Goal: Task Accomplishment & Management: Manage account settings

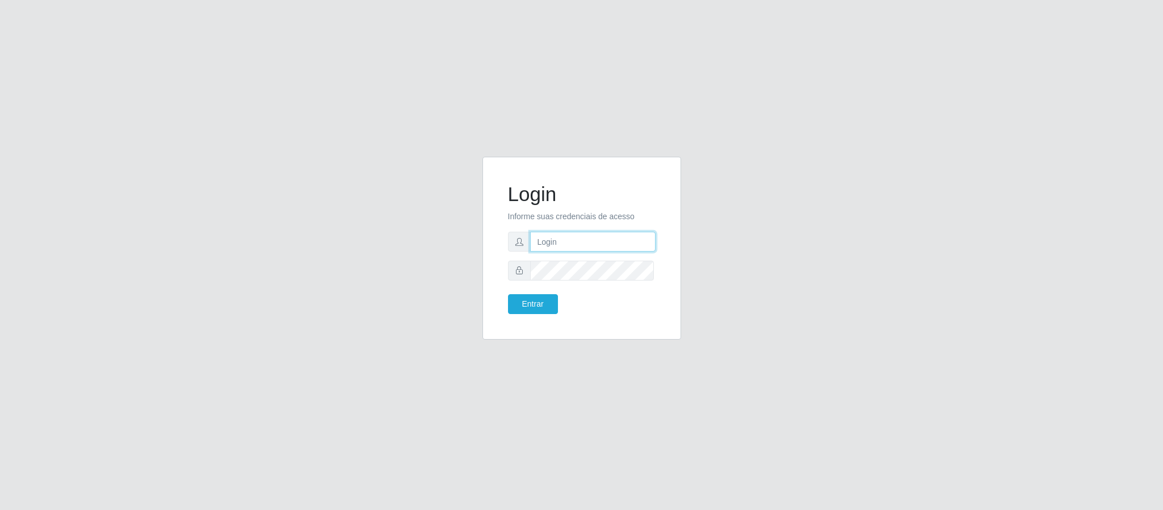
click at [603, 241] on input "text" at bounding box center [592, 242] width 125 height 20
type input "[PERSON_NAME].[PERSON_NAME]@queirozatacadao"
click at [508, 294] on button "Entrar" at bounding box center [533, 304] width 50 height 20
click at [538, 307] on button "Entrar" at bounding box center [533, 304] width 50 height 20
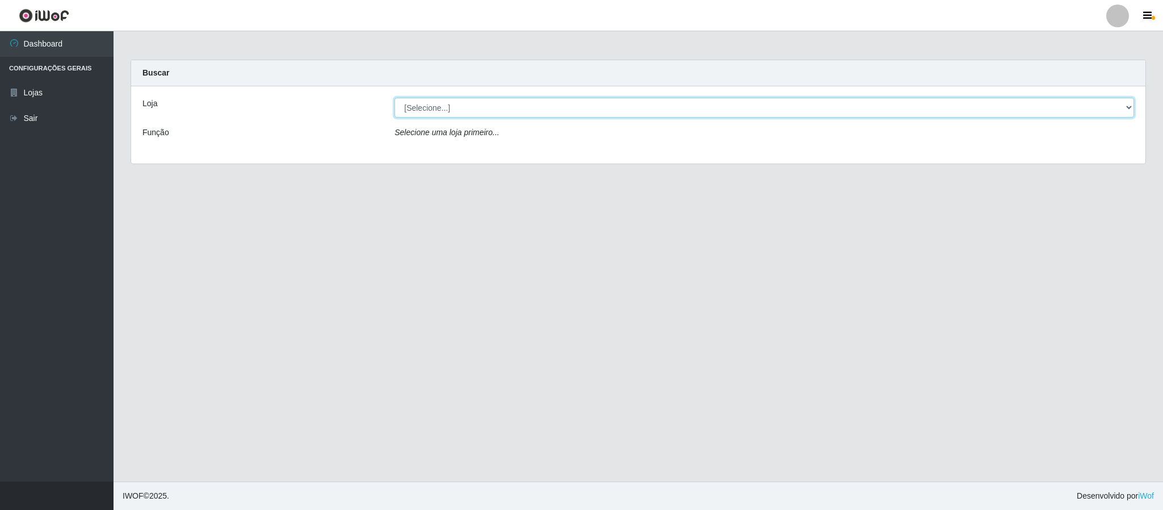
click at [1130, 110] on select "[Selecione...] Queiroz Atacadão - Coophab" at bounding box center [763, 108] width 739 height 20
select select "463"
click at [394, 98] on select "[Selecione...] Queiroz Atacadão - Coophab" at bounding box center [763, 108] width 739 height 20
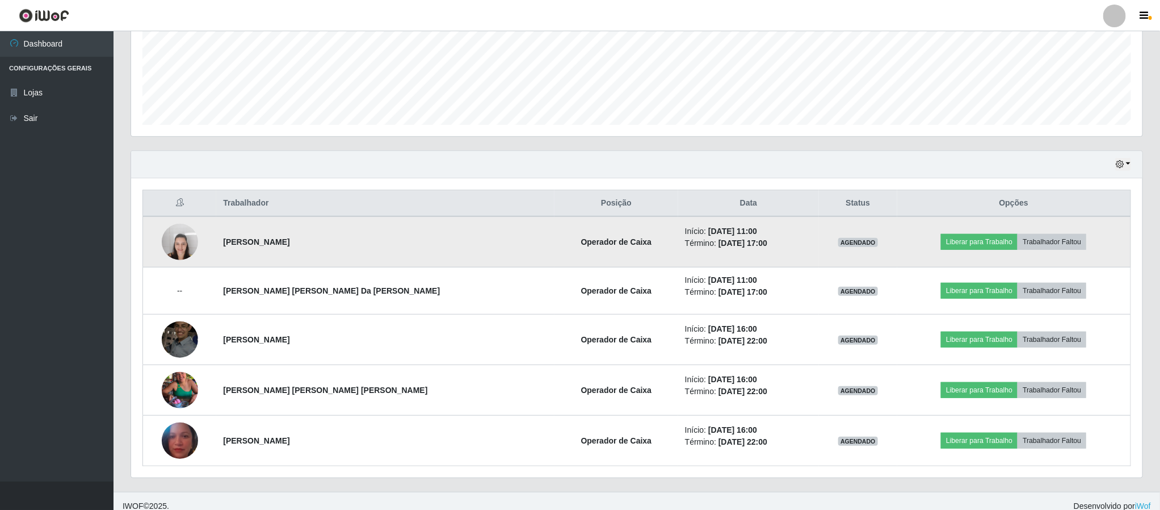
scroll to position [295, 0]
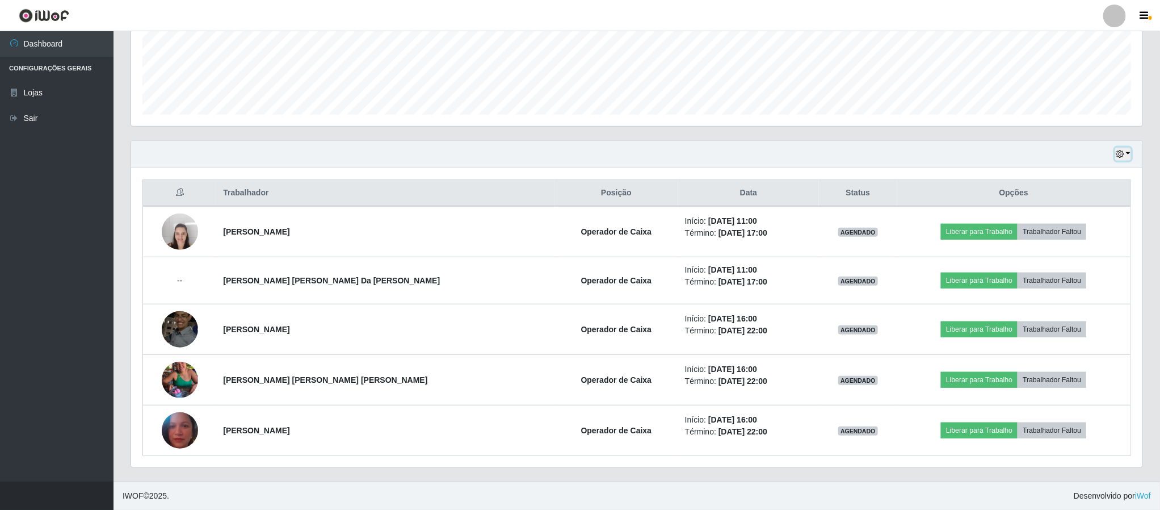
click at [1129, 152] on button "button" at bounding box center [1123, 154] width 16 height 13
click at [985, 161] on div "Hoje 1 dia 3 dias 1 Semana Não encerrados" at bounding box center [636, 154] width 1011 height 27
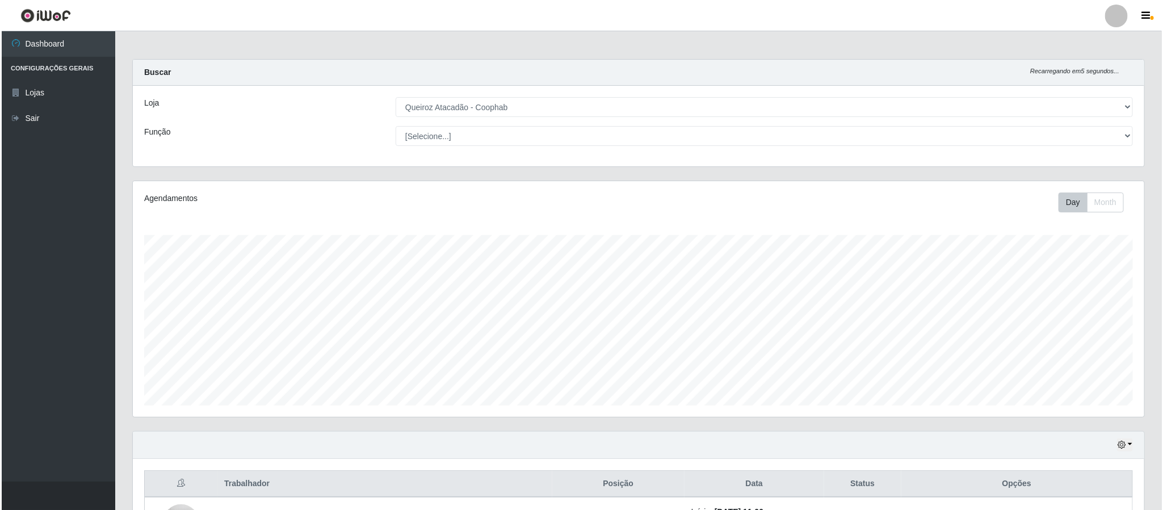
scroll to position [0, 0]
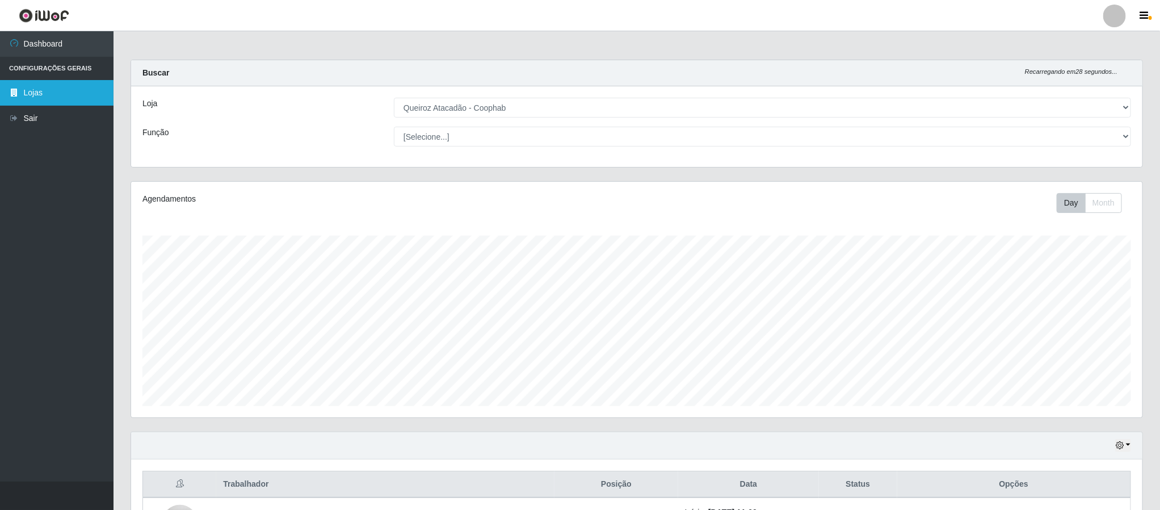
click at [53, 92] on link "Lojas" at bounding box center [57, 93] width 114 height 26
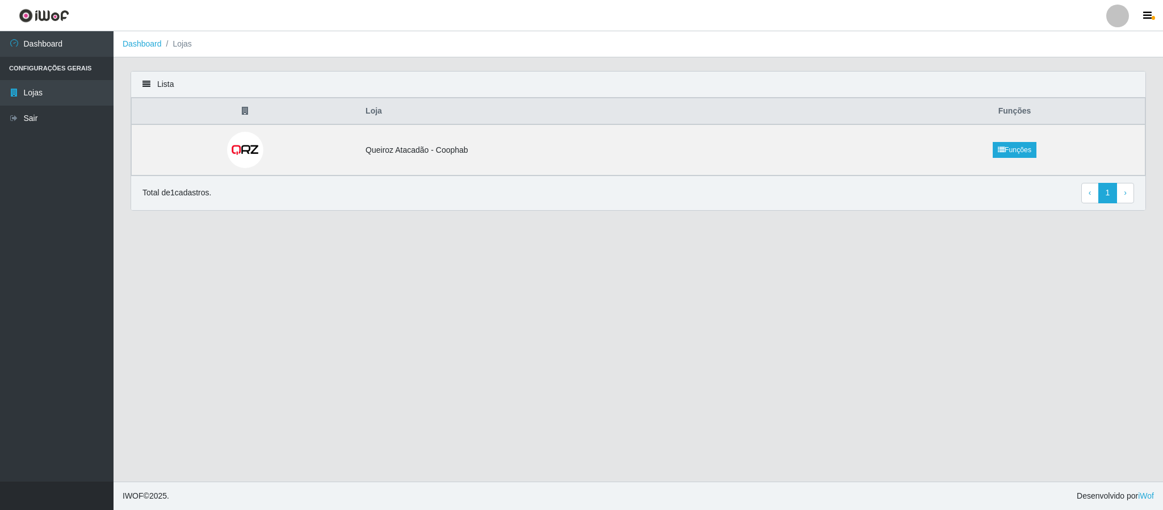
click at [53, 64] on li "Configurações Gerais" at bounding box center [57, 68] width 114 height 23
click at [91, 65] on li "Configurações Gerais" at bounding box center [57, 68] width 114 height 23
click at [52, 43] on link "Dashboard" at bounding box center [57, 44] width 114 height 26
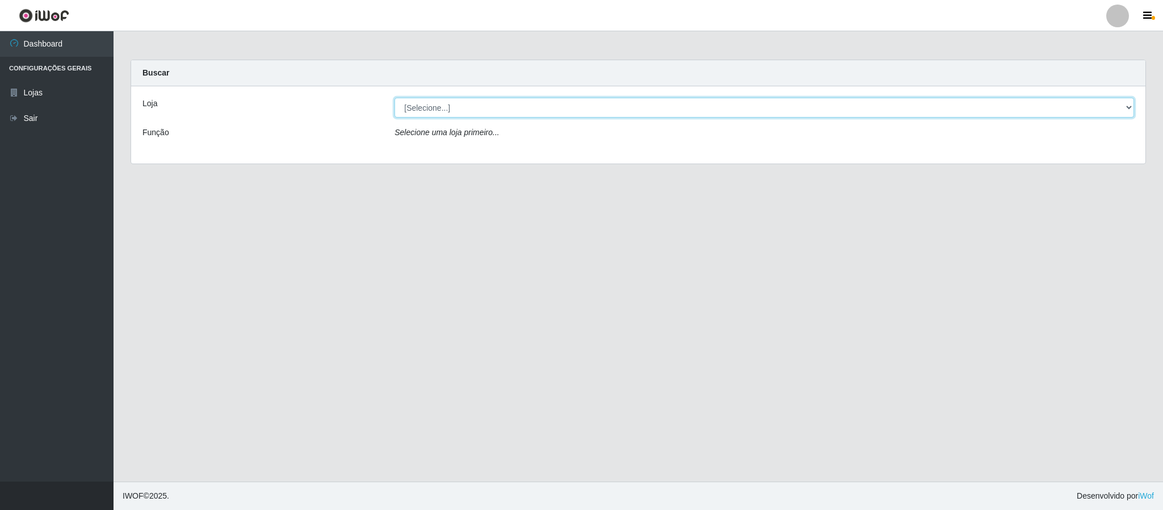
click at [1129, 110] on select "[Selecione...] Queiroz Atacadão - Coophab" at bounding box center [763, 108] width 739 height 20
